Goal: Transaction & Acquisition: Book appointment/travel/reservation

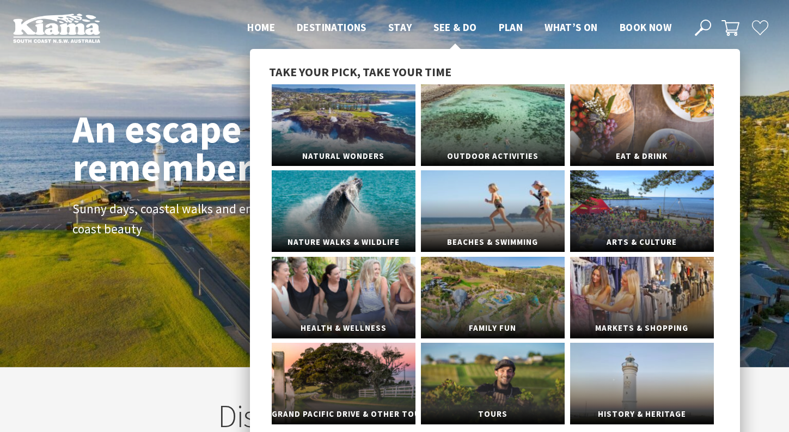
scroll to position [197, 797]
click at [367, 184] on link "Nature Walks & Wildlife" at bounding box center [344, 211] width 144 height 82
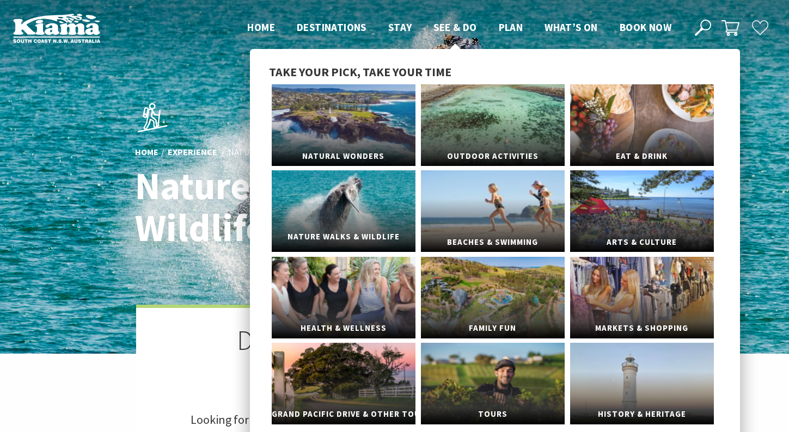
click at [388, 216] on link "Nature Walks & Wildlife" at bounding box center [344, 211] width 144 height 82
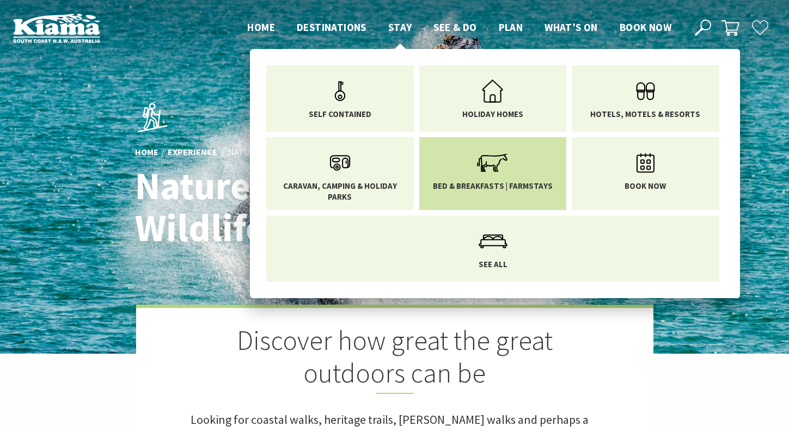
click at [527, 186] on span "Bed & Breakfasts | Farmstays" at bounding box center [493, 186] width 120 height 11
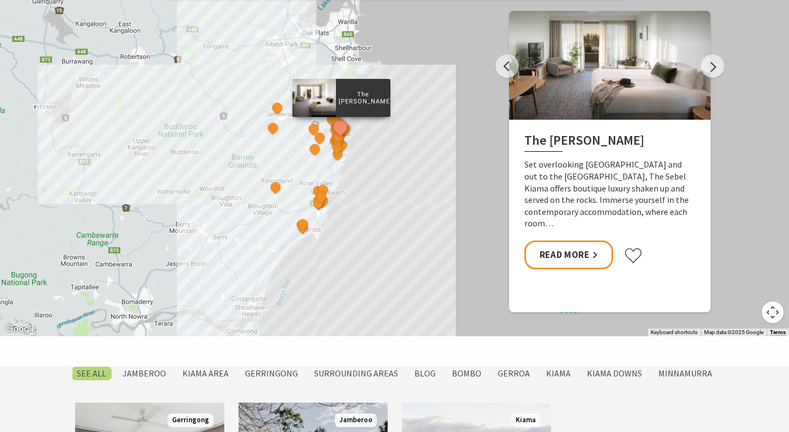
scroll to position [523, 0]
click at [714, 65] on button "Next" at bounding box center [712, 66] width 23 height 23
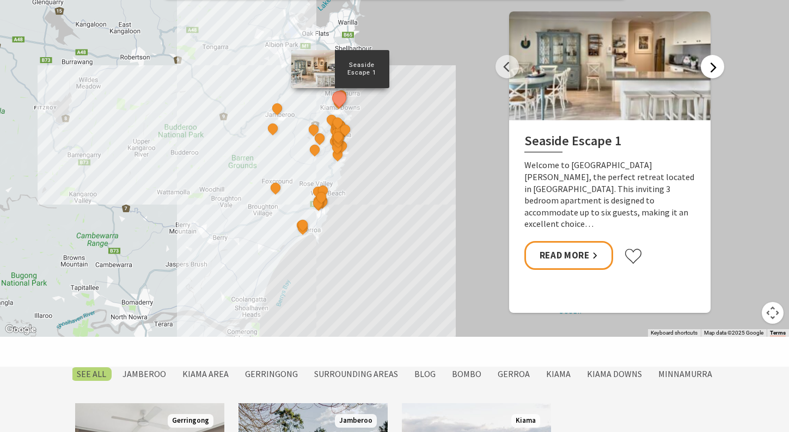
click at [714, 65] on button "Next" at bounding box center [712, 66] width 23 height 23
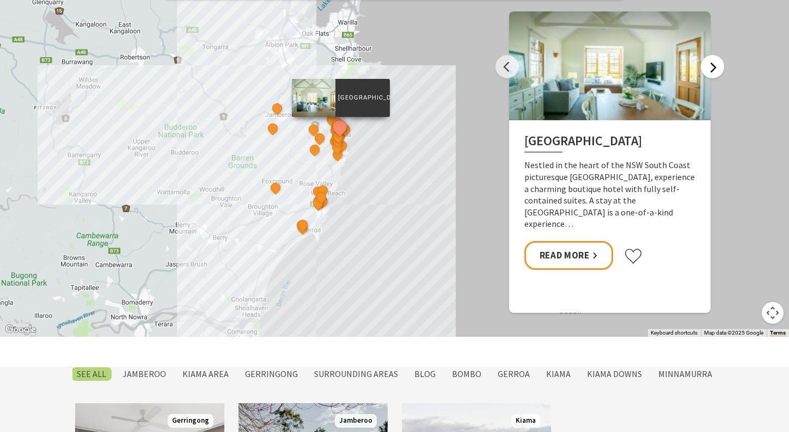
click at [714, 65] on button "Next" at bounding box center [712, 66] width 23 height 23
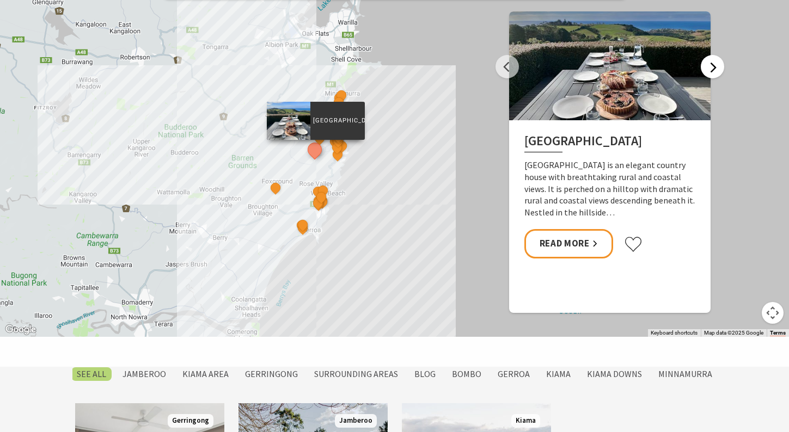
click at [714, 65] on button "Next" at bounding box center [712, 66] width 23 height 23
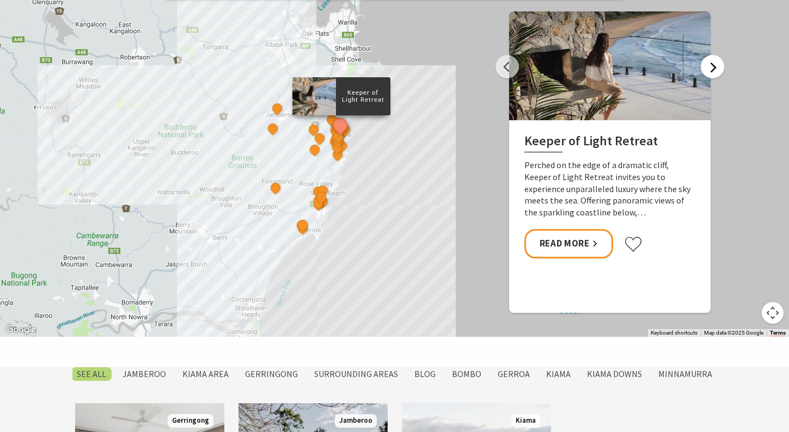
click at [714, 65] on button "Next" at bounding box center [712, 66] width 23 height 23
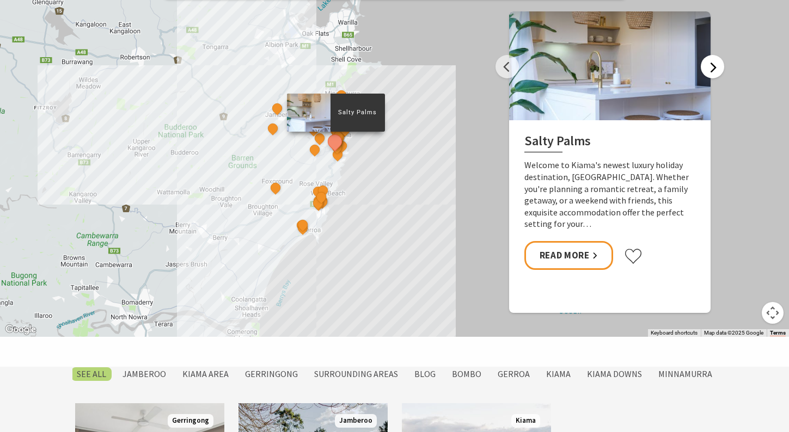
click at [714, 65] on button "Next" at bounding box center [712, 66] width 23 height 23
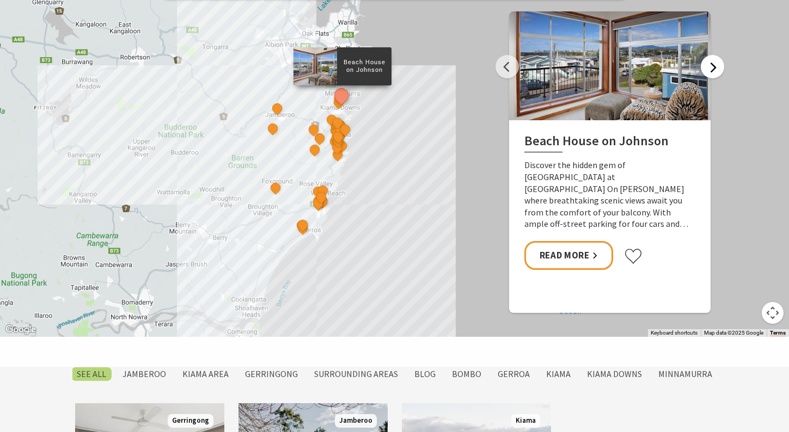
click at [714, 65] on button "Next" at bounding box center [712, 66] width 23 height 23
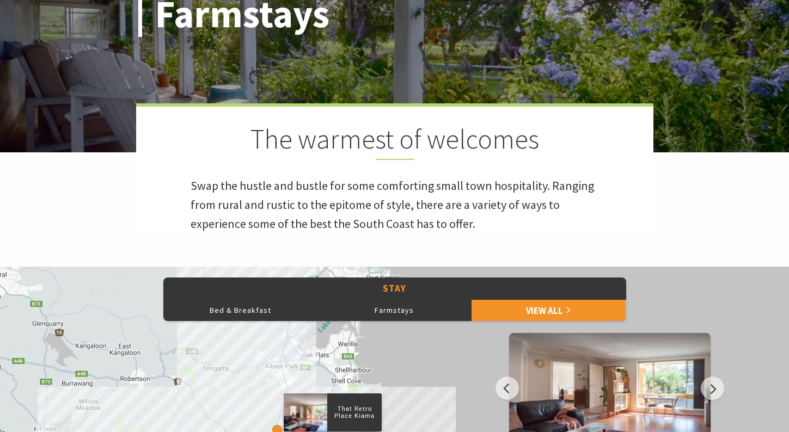
scroll to position [201, 0]
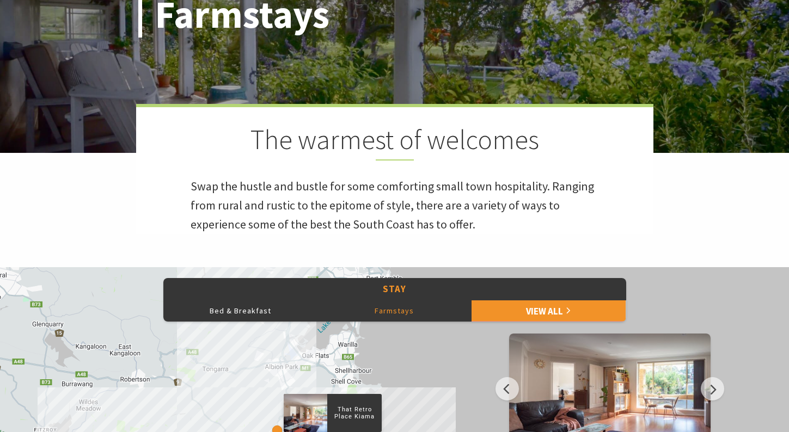
click at [399, 308] on button "Farmstays" at bounding box center [394, 311] width 154 height 22
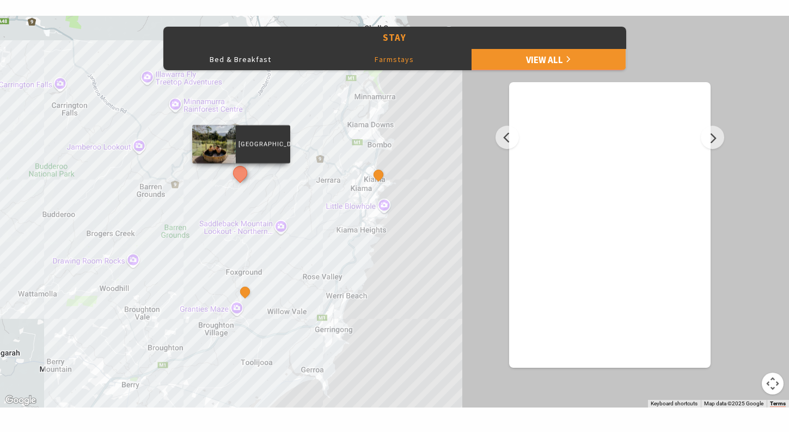
scroll to position [460, 0]
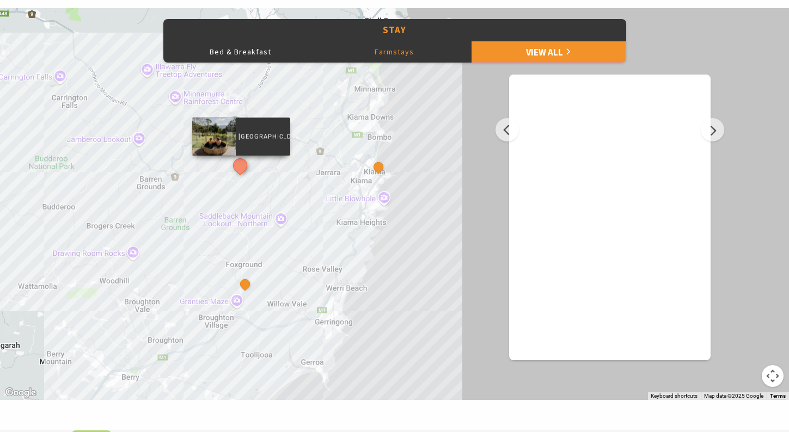
click at [261, 131] on p "[GEOGRAPHIC_DATA]" at bounding box center [262, 136] width 54 height 10
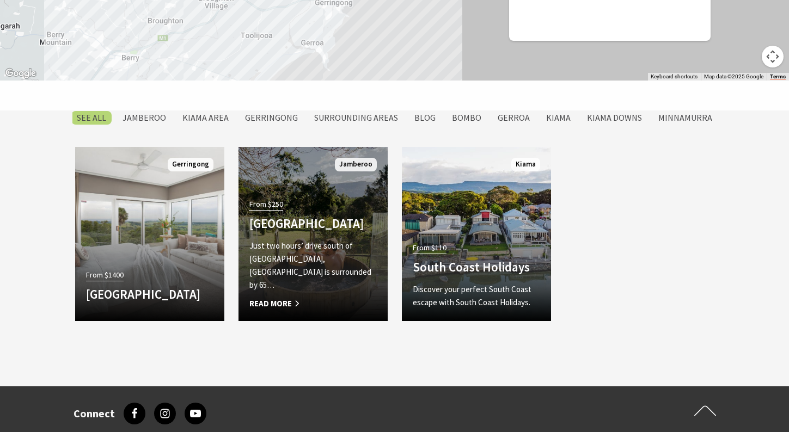
click at [317, 275] on p "Just two hours’ drive south of Sydney, Jamberoo Valley Farm is surrounded by 65…" at bounding box center [312, 266] width 127 height 52
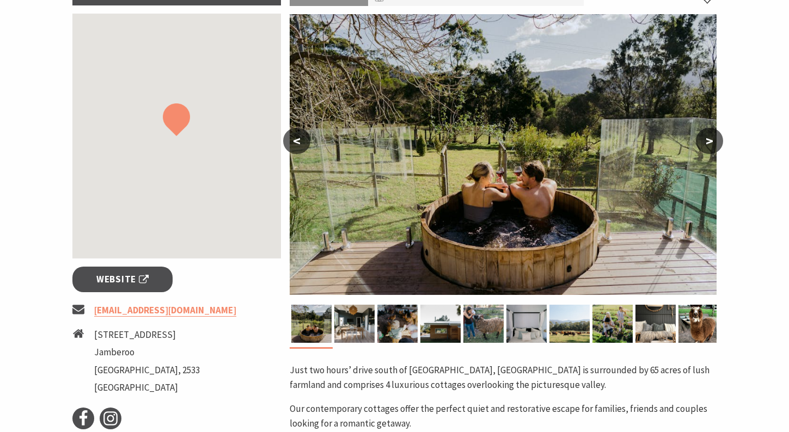
scroll to position [215, 0]
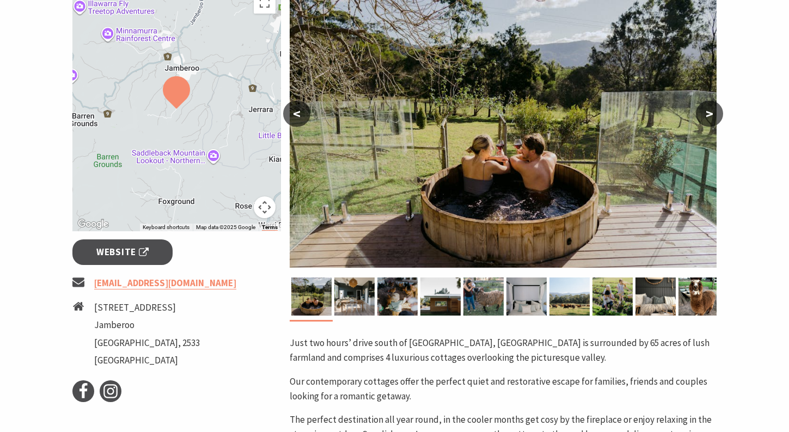
click at [715, 106] on button ">" at bounding box center [709, 114] width 27 height 26
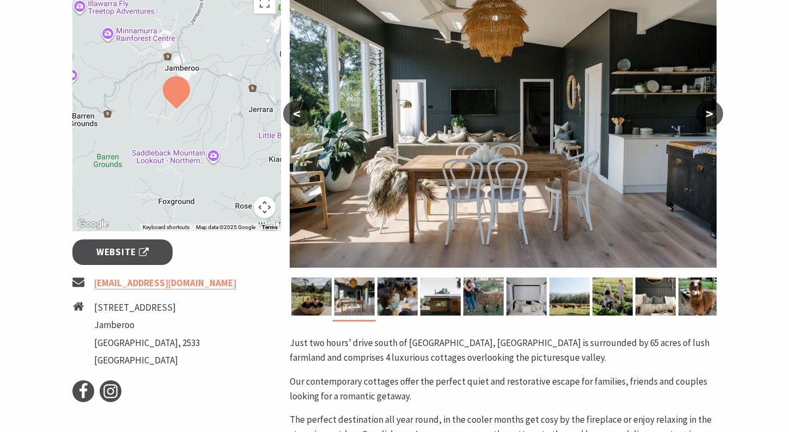
click at [712, 112] on button ">" at bounding box center [709, 114] width 27 height 26
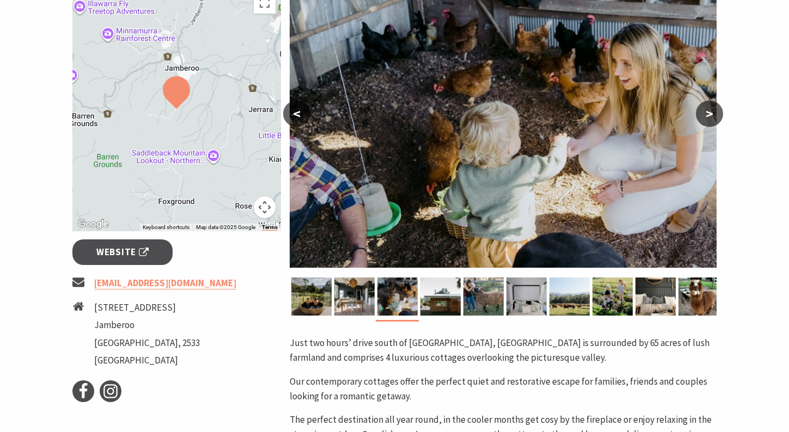
click at [713, 114] on button ">" at bounding box center [709, 114] width 27 height 26
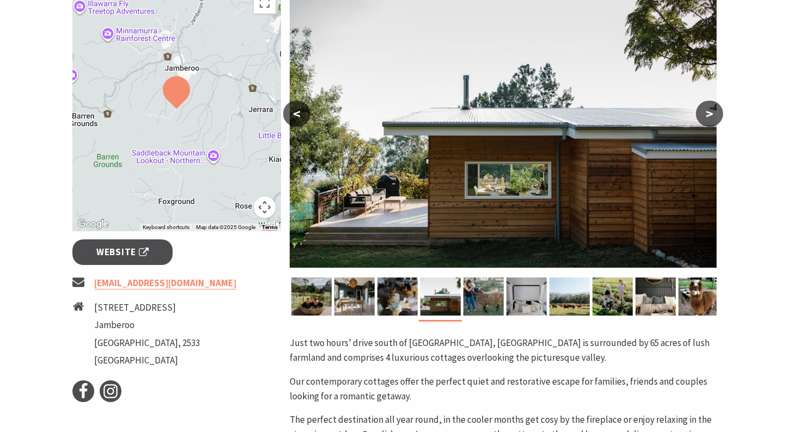
click at [713, 114] on button ">" at bounding box center [709, 114] width 27 height 26
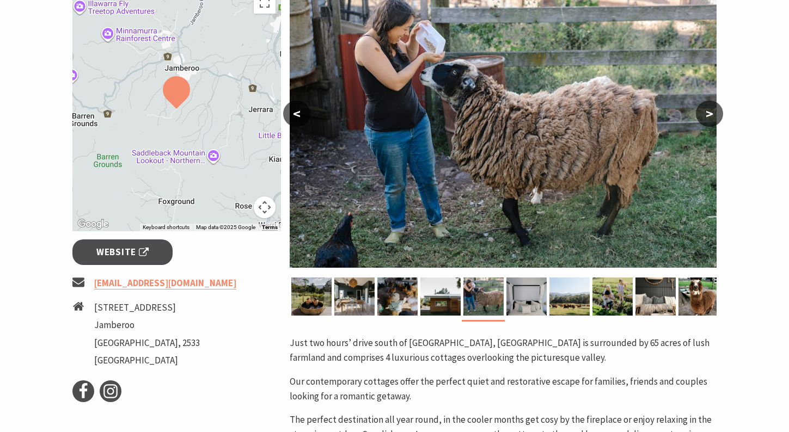
click at [713, 114] on button ">" at bounding box center [709, 114] width 27 height 26
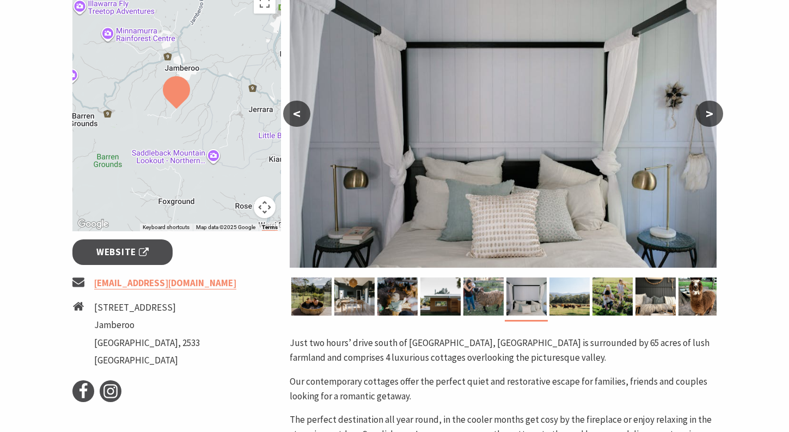
click at [713, 114] on button ">" at bounding box center [709, 114] width 27 height 26
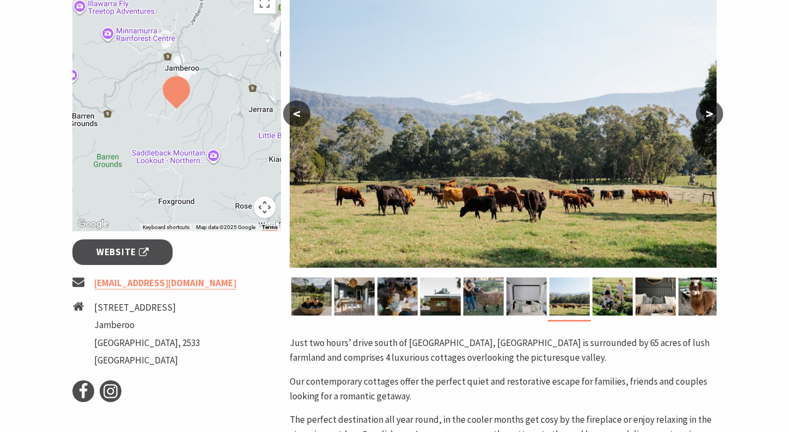
click at [713, 114] on button ">" at bounding box center [709, 114] width 27 height 26
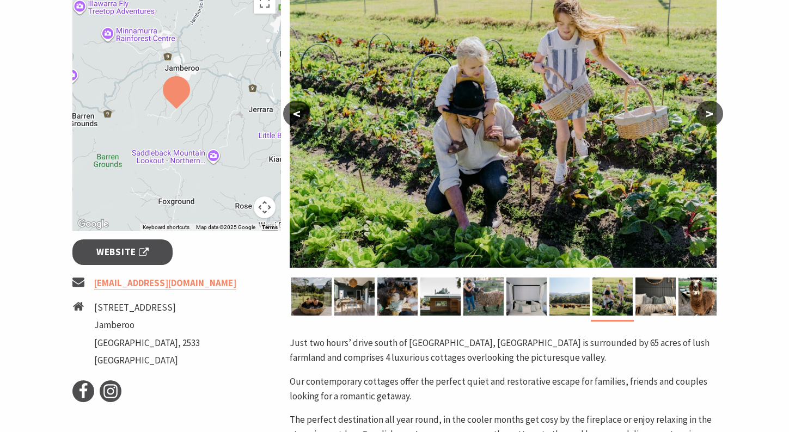
click at [713, 114] on button ">" at bounding box center [709, 114] width 27 height 26
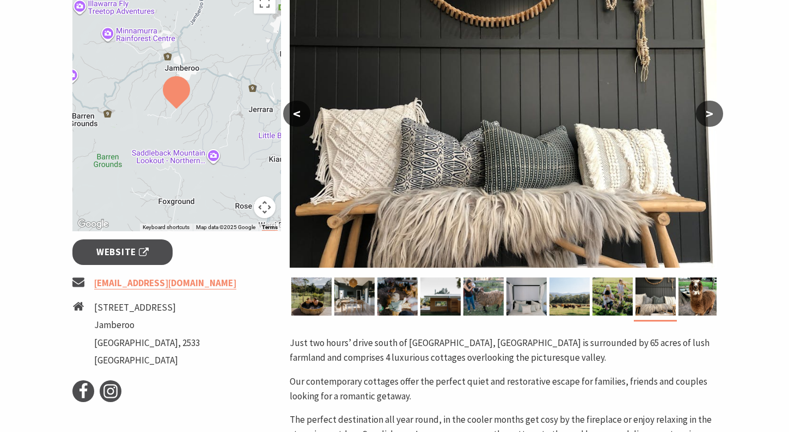
click at [713, 114] on button ">" at bounding box center [709, 114] width 27 height 26
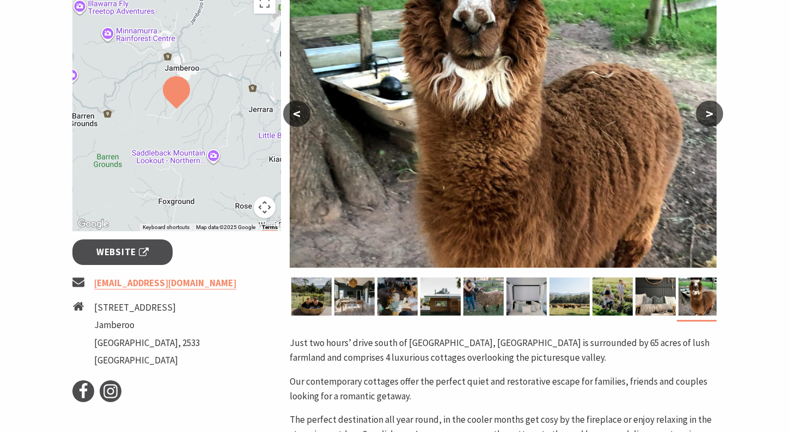
click at [713, 114] on button ">" at bounding box center [709, 114] width 27 height 26
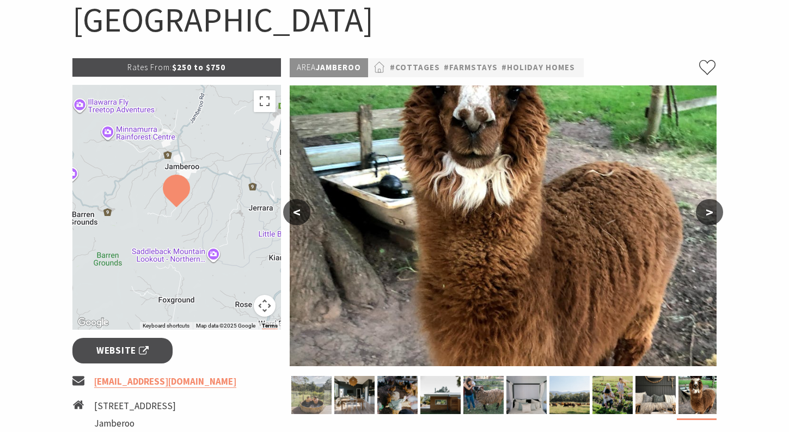
scroll to position [115, 0]
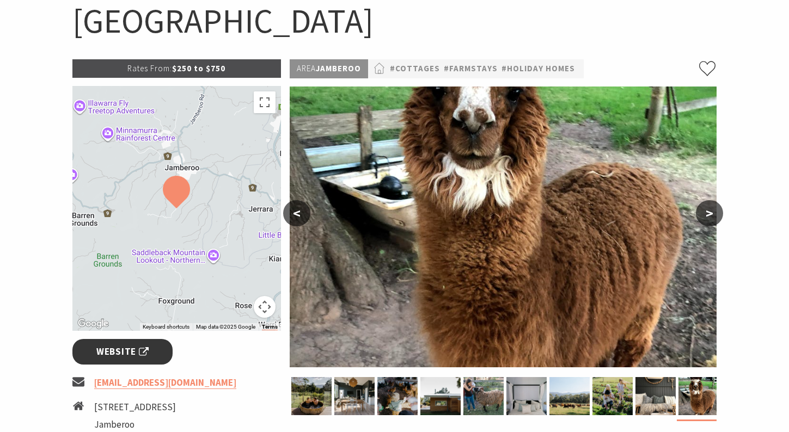
click at [122, 361] on link "Website" at bounding box center [122, 352] width 101 height 26
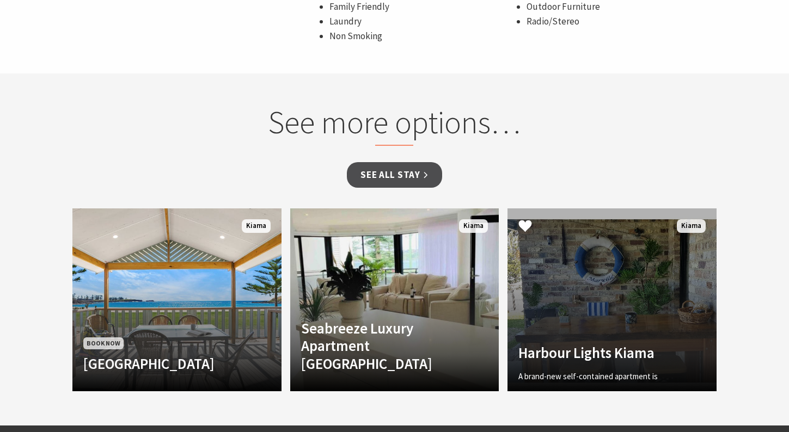
scroll to position [872, 0]
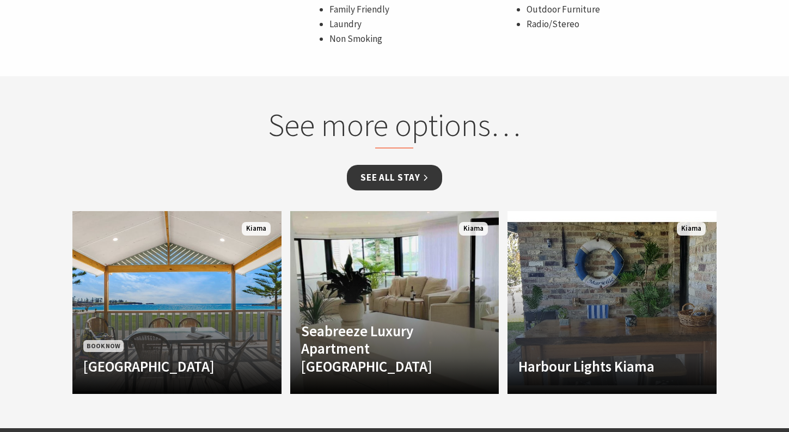
click at [437, 185] on link "See all Stay" at bounding box center [394, 178] width 95 height 26
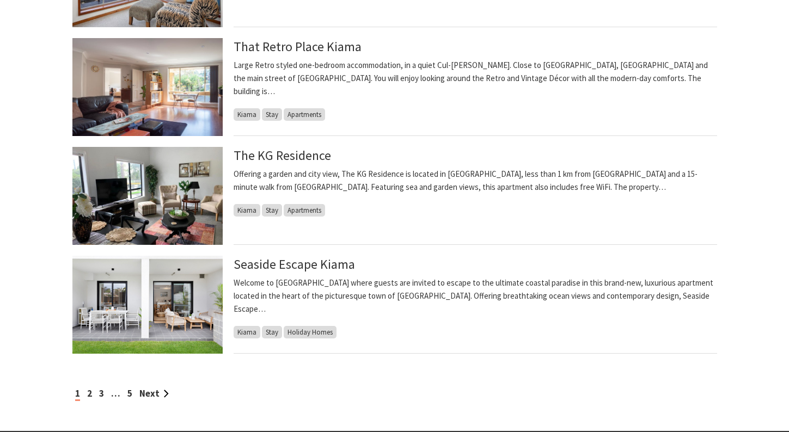
scroll to position [1030, 0]
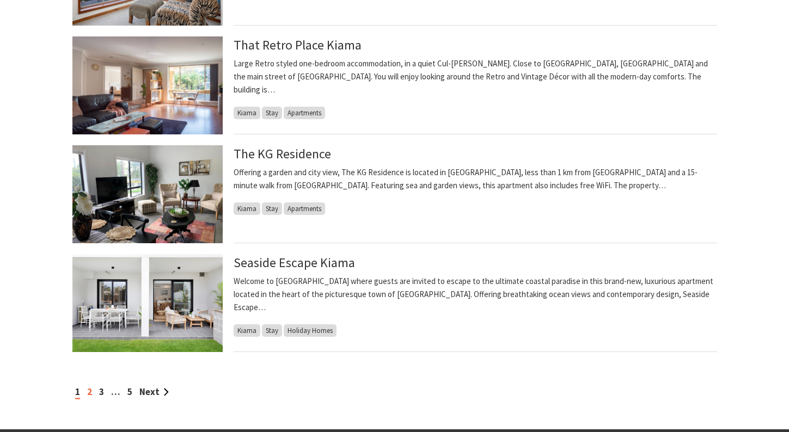
click at [89, 395] on link "2" at bounding box center [89, 392] width 5 height 12
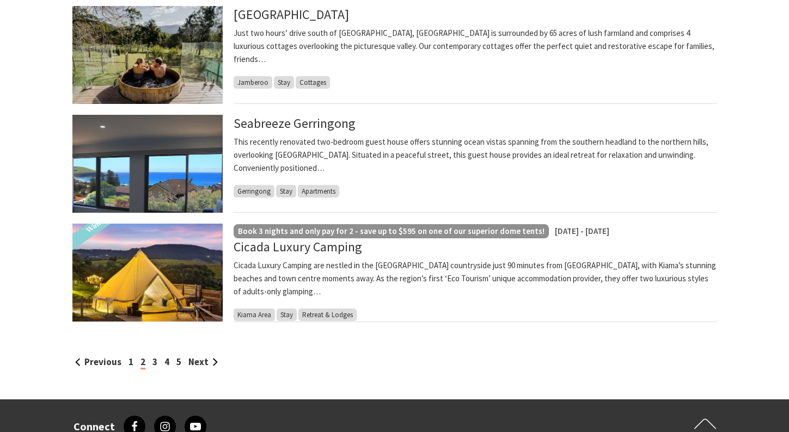
scroll to position [1068, 0]
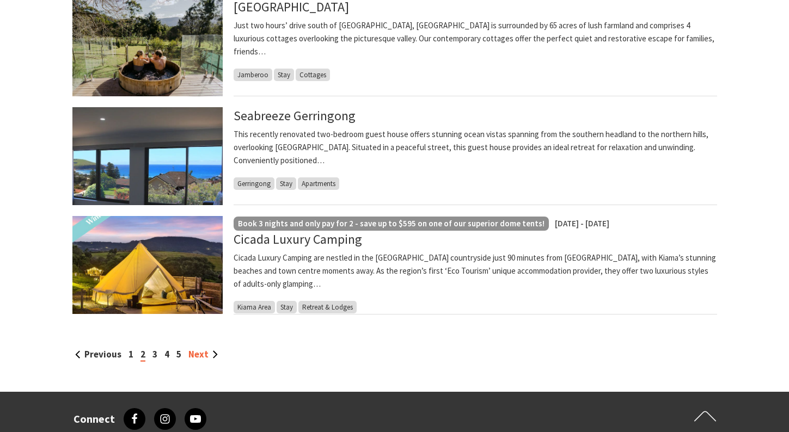
click at [195, 355] on link "Next" at bounding box center [202, 355] width 29 height 12
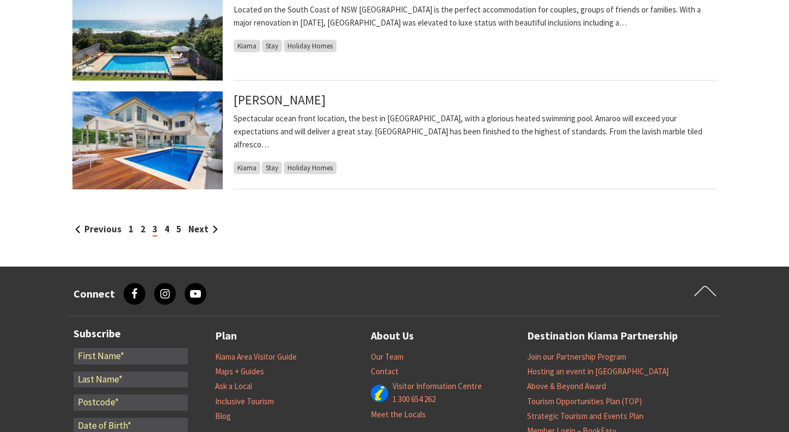
scroll to position [1194, 0]
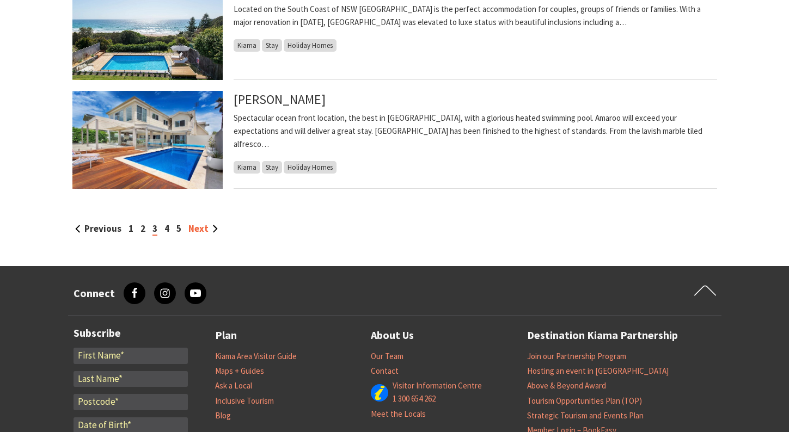
click at [195, 227] on link "Next" at bounding box center [202, 229] width 29 height 12
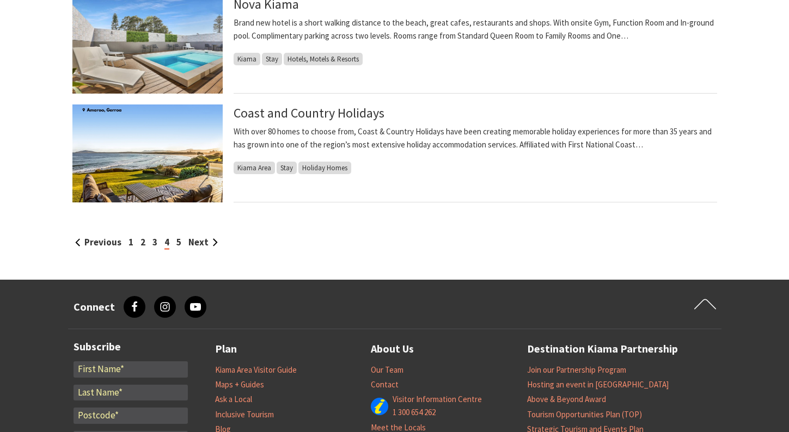
scroll to position [1182, 0]
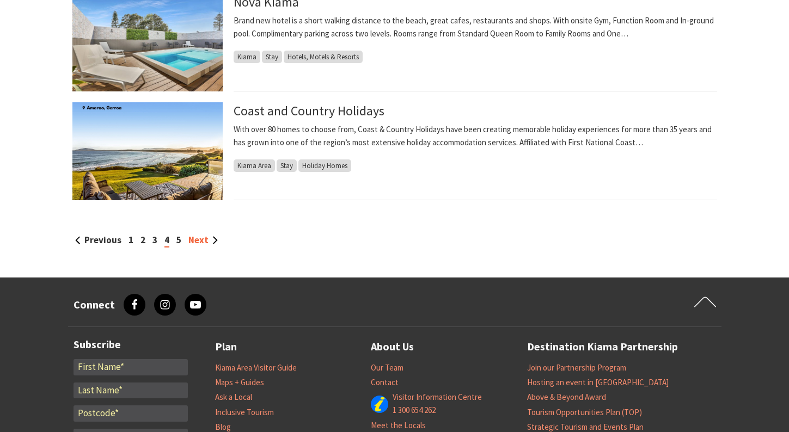
click at [196, 243] on link "Next" at bounding box center [202, 240] width 29 height 12
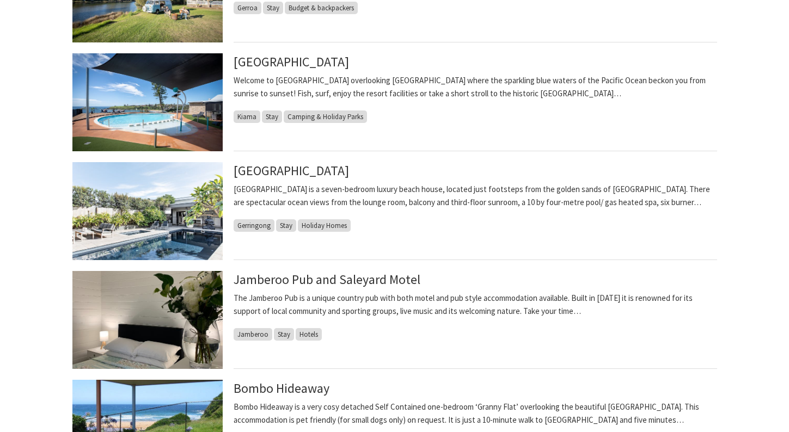
scroll to position [173, 0]
